Goal: Information Seeking & Learning: Learn about a topic

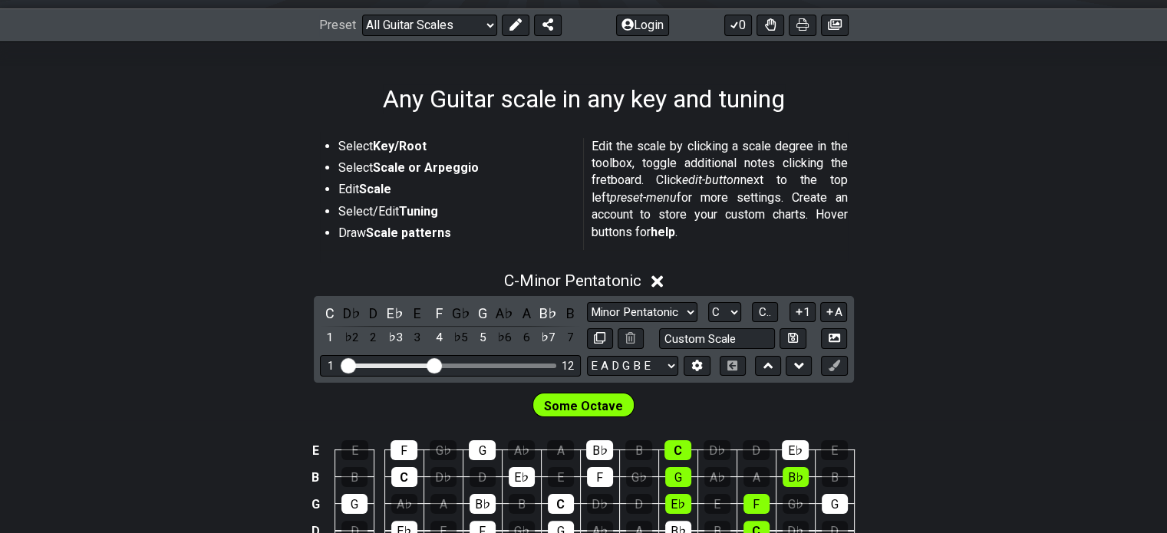
scroll to position [247, 0]
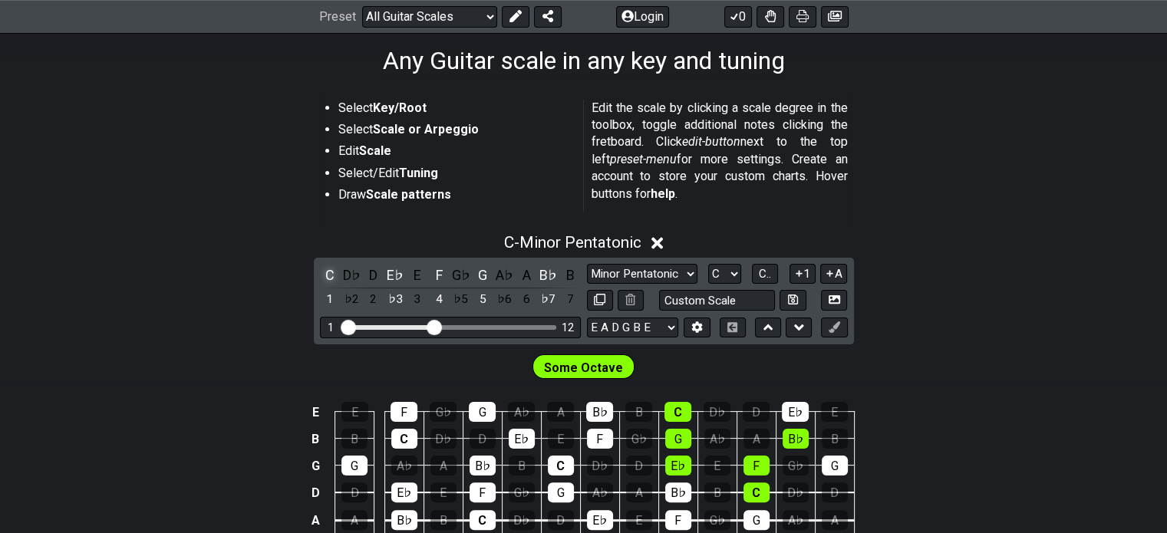
click at [324, 269] on div "C" at bounding box center [330, 275] width 20 height 21
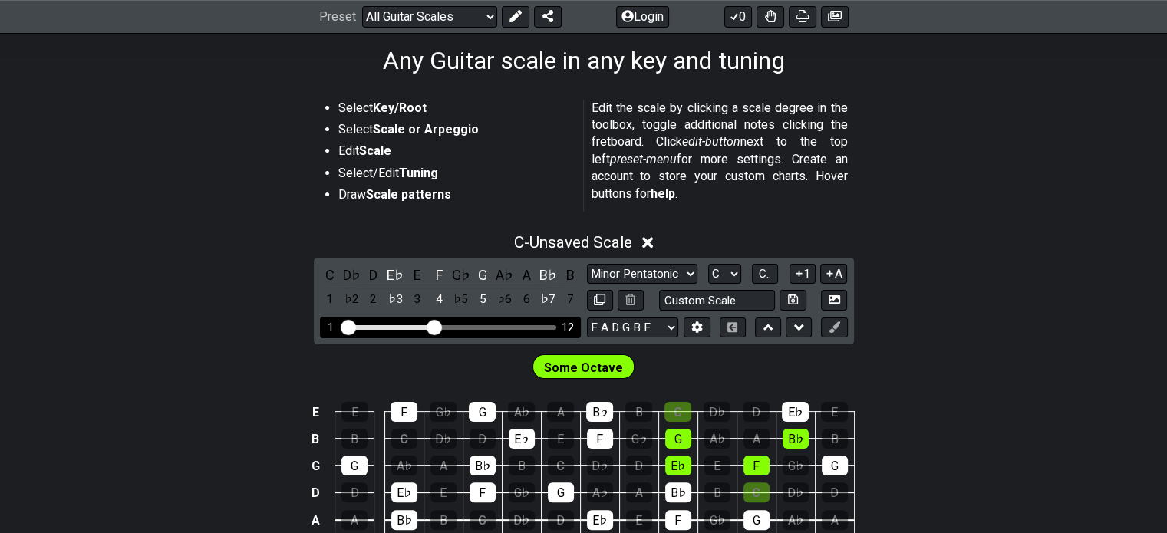
drag, startPoint x: 433, startPoint y: 324, endPoint x: 431, endPoint y: 331, distance: 8.0
click at [431, 326] on input "Visible fret range" at bounding box center [450, 326] width 218 height 0
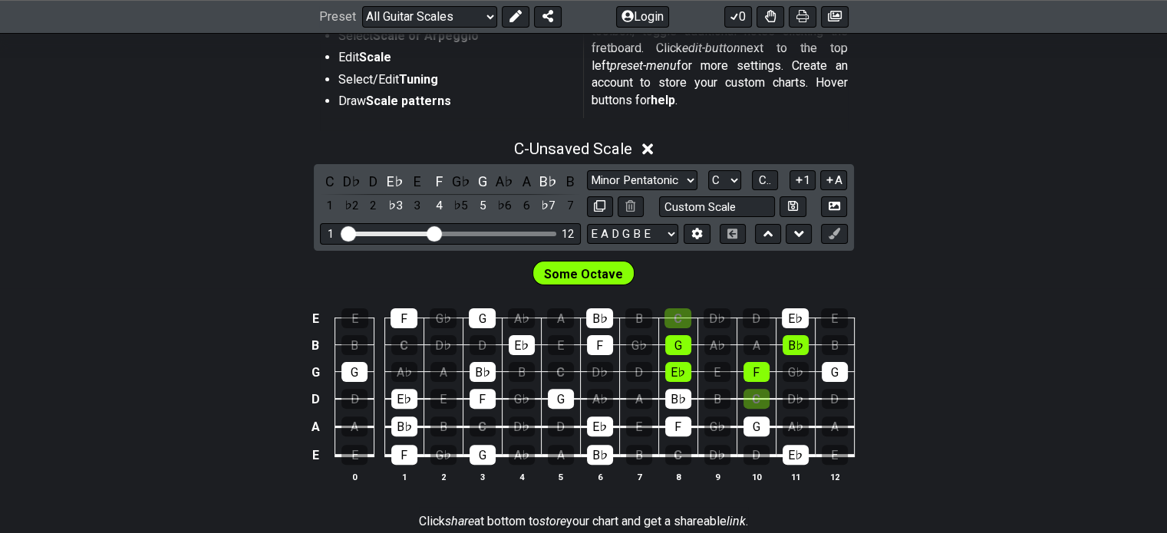
scroll to position [347, 0]
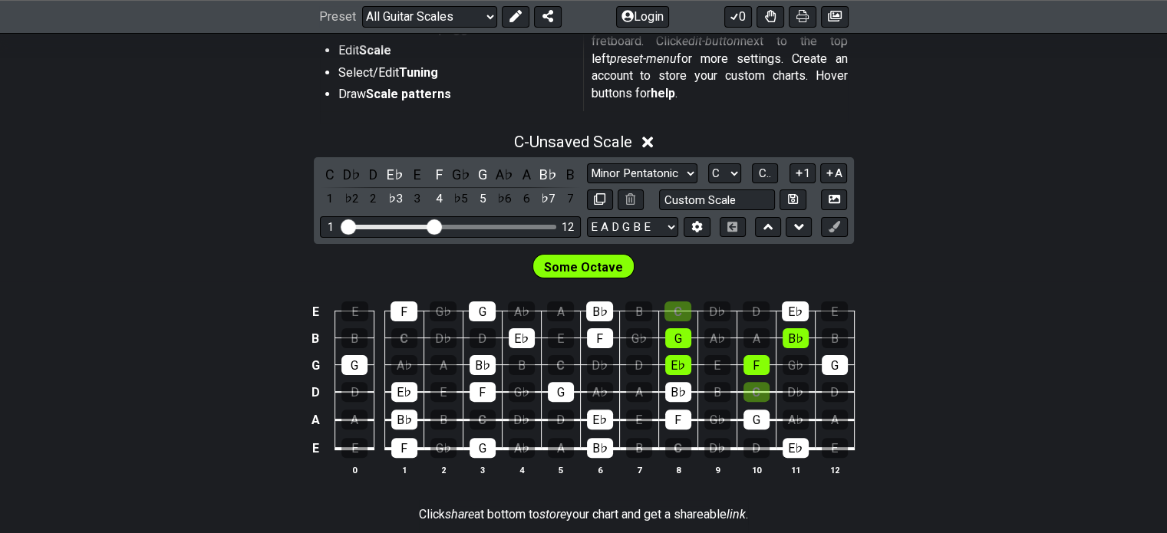
click at [593, 268] on span "Some Octave" at bounding box center [583, 267] width 79 height 22
click at [592, 268] on span "Some Octave" at bounding box center [583, 267] width 79 height 22
click at [398, 171] on div "E♭" at bounding box center [395, 174] width 20 height 21
click at [440, 171] on div "F" at bounding box center [439, 174] width 20 height 21
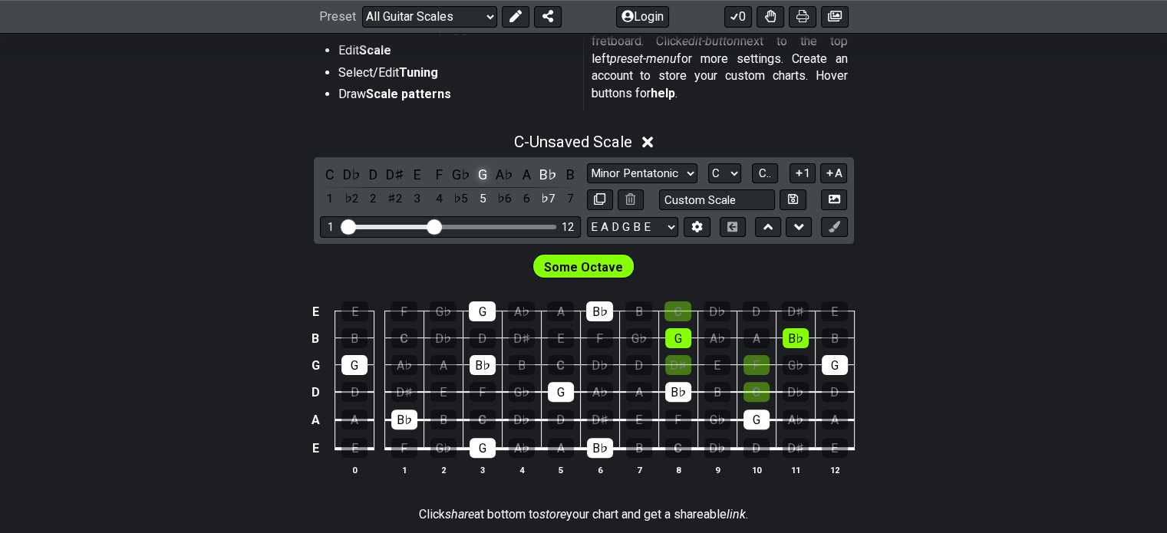
click at [476, 167] on div "G" at bounding box center [482, 174] width 20 height 21
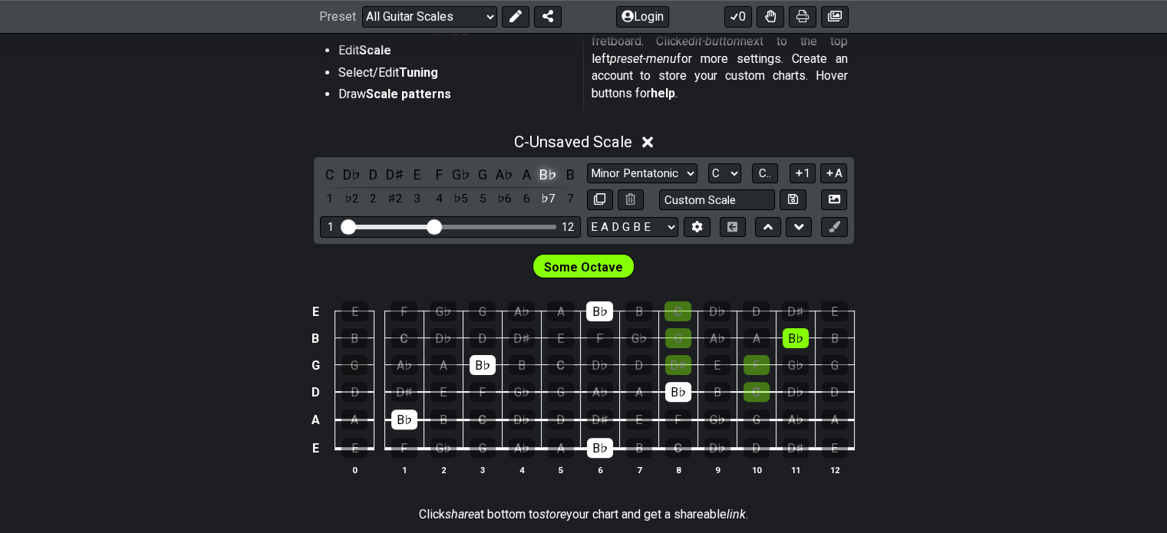
click at [539, 166] on div "B♭" at bounding box center [548, 174] width 20 height 21
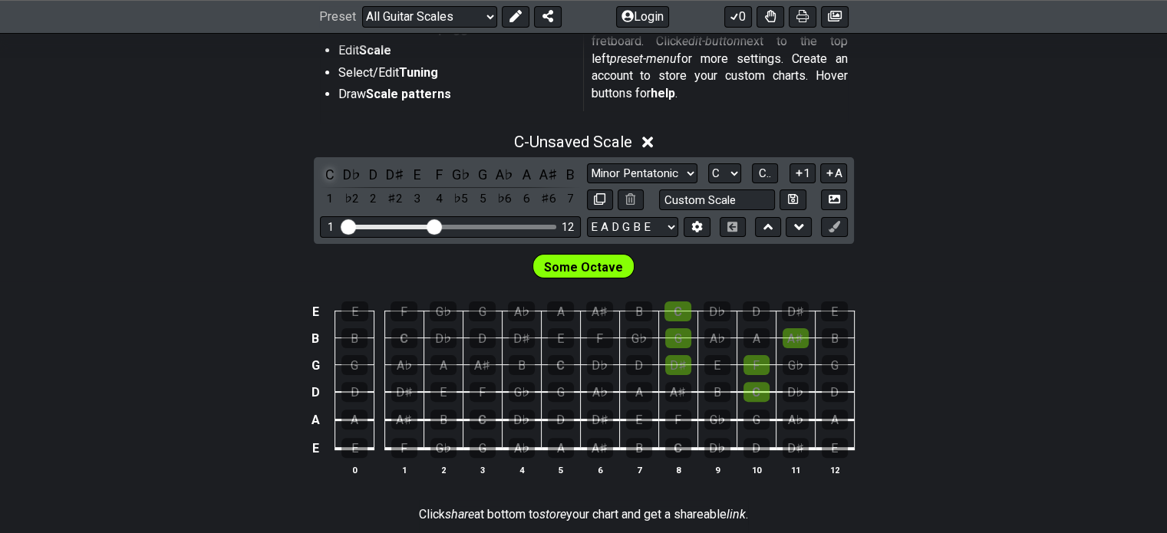
click at [332, 173] on div "C" at bounding box center [330, 174] width 20 height 21
click at [405, 337] on div "C" at bounding box center [404, 338] width 26 height 20
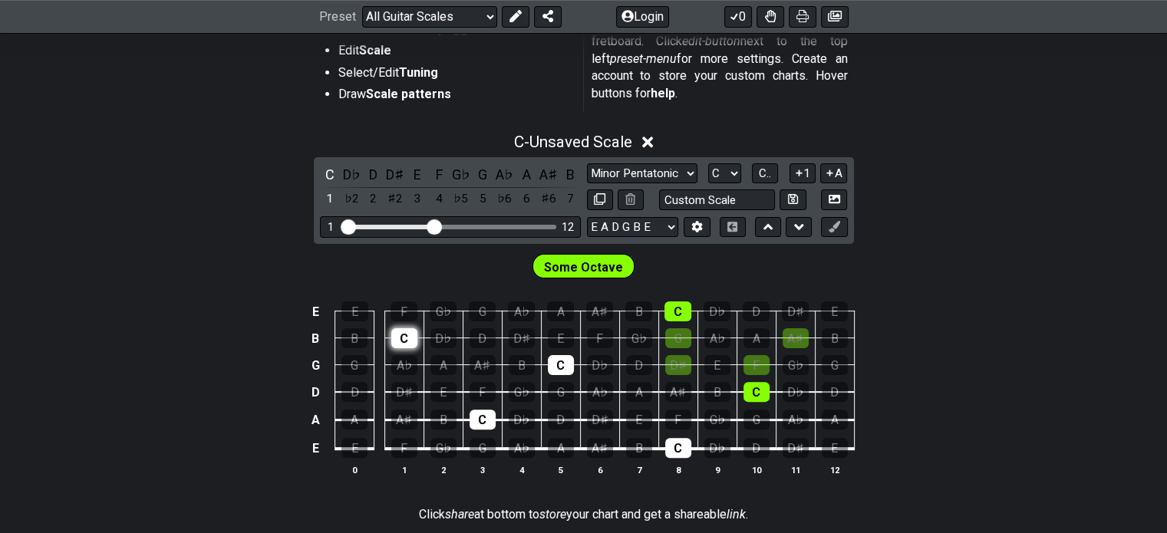
click at [405, 337] on div "C" at bounding box center [404, 338] width 26 height 20
click at [653, 176] on select "Minor Pentatonic Root Minor Pentatonic Major Pentatonic Minor Blues Major Blues…" at bounding box center [642, 173] width 110 height 21
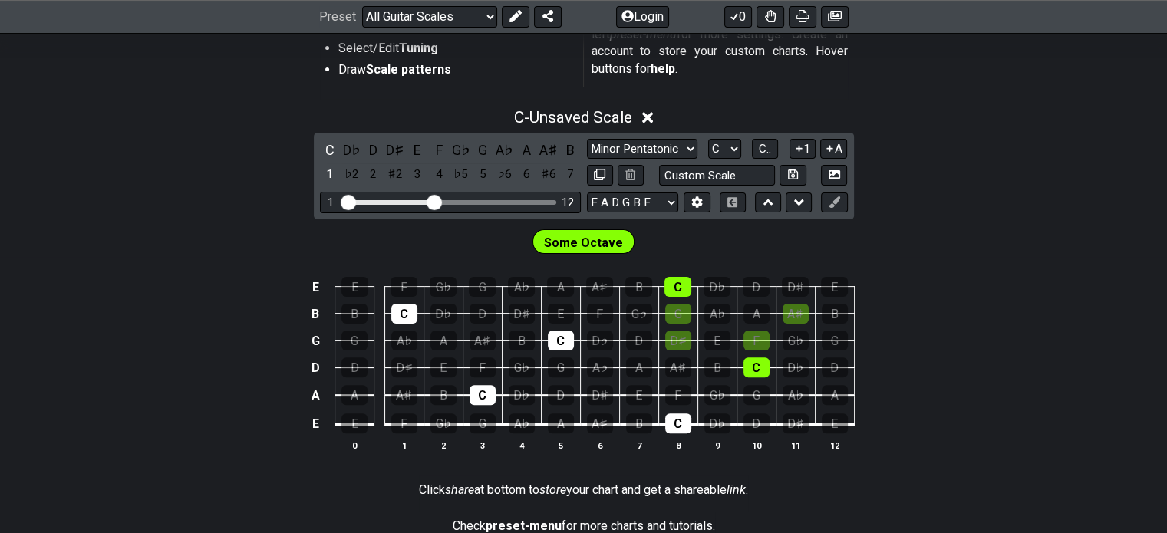
scroll to position [393, 0]
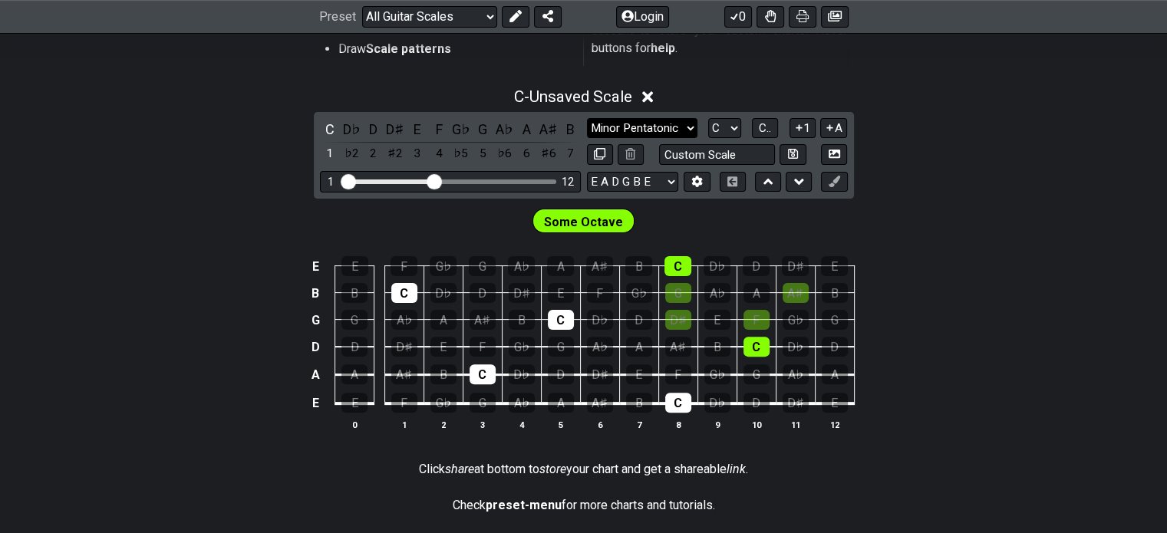
click at [614, 123] on select "Minor Pentatonic Root Minor Pentatonic Major Pentatonic Minor Blues Major Blues…" at bounding box center [642, 128] width 110 height 21
select select "Mixolydian"
click at [587, 118] on select "Minor Pentatonic Root Minor Pentatonic Major Pentatonic Minor Blues Major Blues…" at bounding box center [642, 128] width 110 height 21
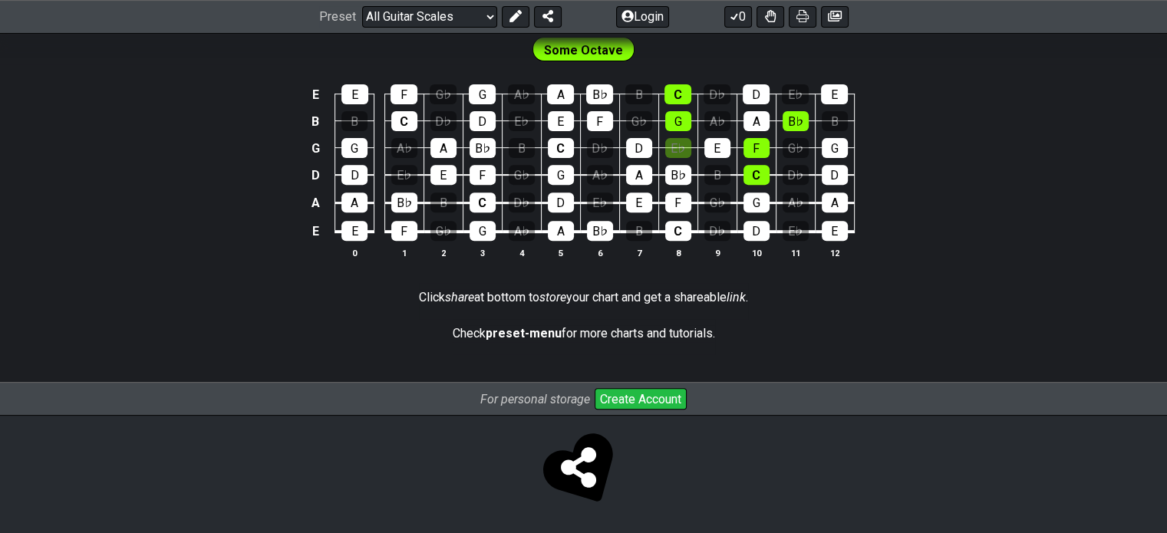
scroll to position [0, 0]
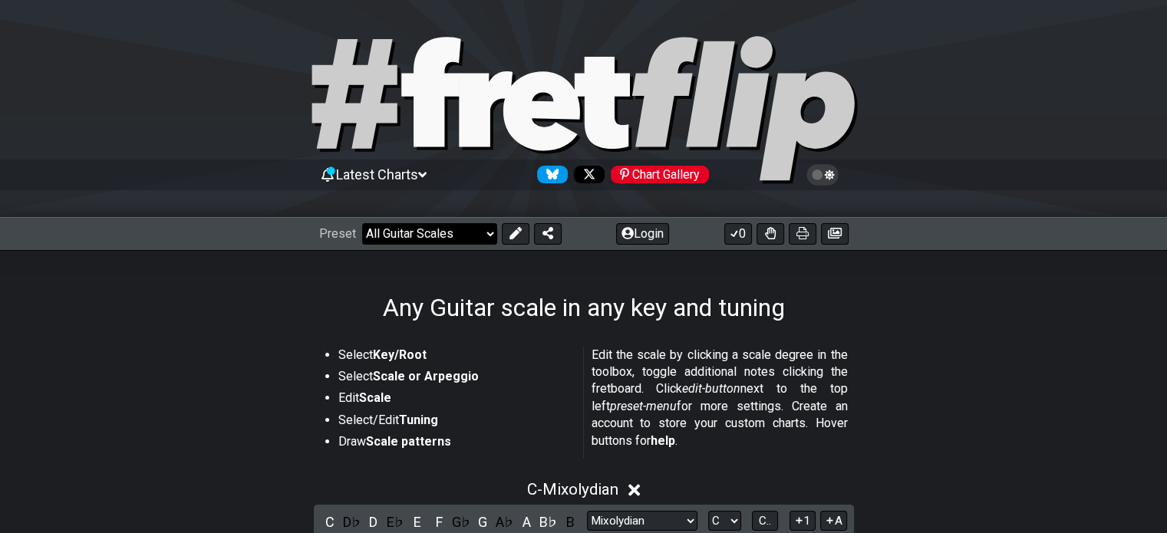
click at [459, 240] on select "Welcome to #fretflip! Initial Preset Custom Preset Minor Pentatonic Major Penta…" at bounding box center [429, 233] width 135 height 21
drag, startPoint x: 484, startPoint y: 236, endPoint x: 493, endPoint y: 306, distance: 70.4
click at [493, 306] on div "Latest Charts Chart Gallery The Internet Guitar fretboard tool - view and edit …" at bounding box center [583, 537] width 1167 height 1074
